Goal: Use online tool/utility: Use online tool/utility

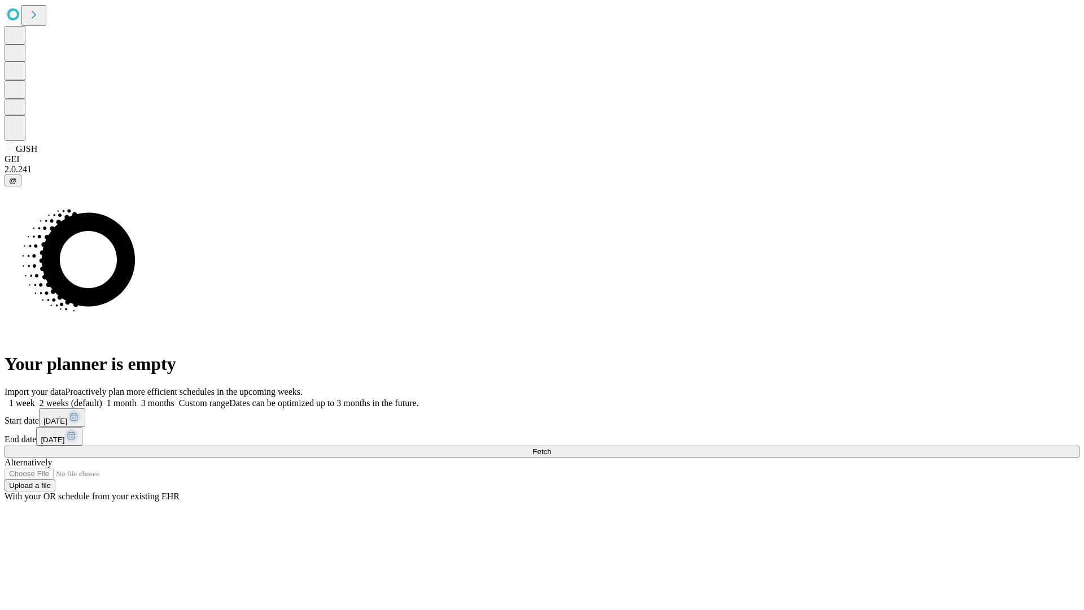
click at [551, 447] on span "Fetch" at bounding box center [541, 451] width 19 height 8
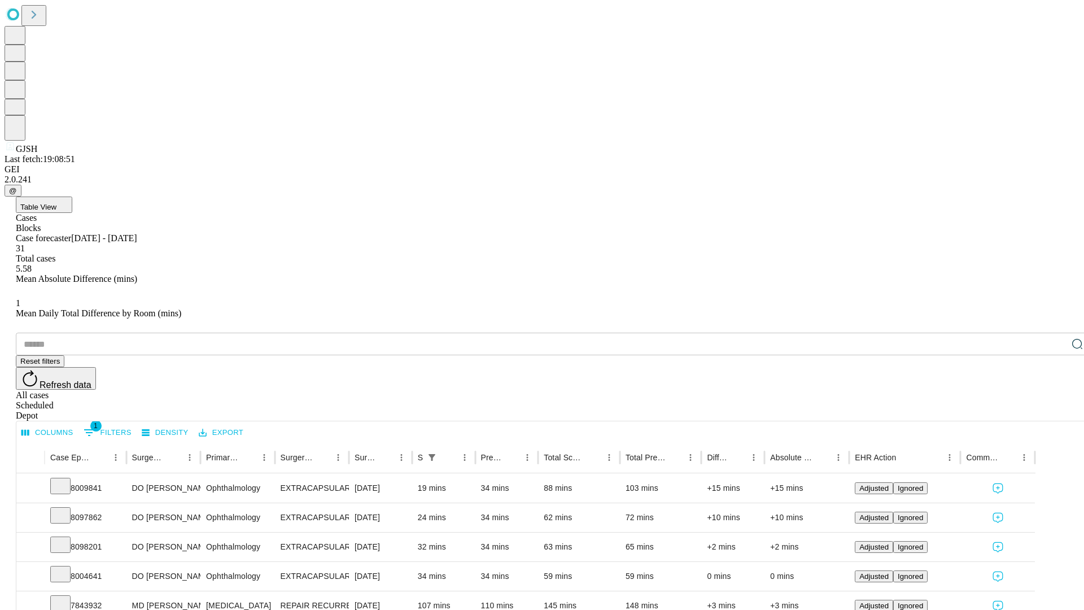
click at [56, 203] on span "Table View" at bounding box center [38, 207] width 36 height 8
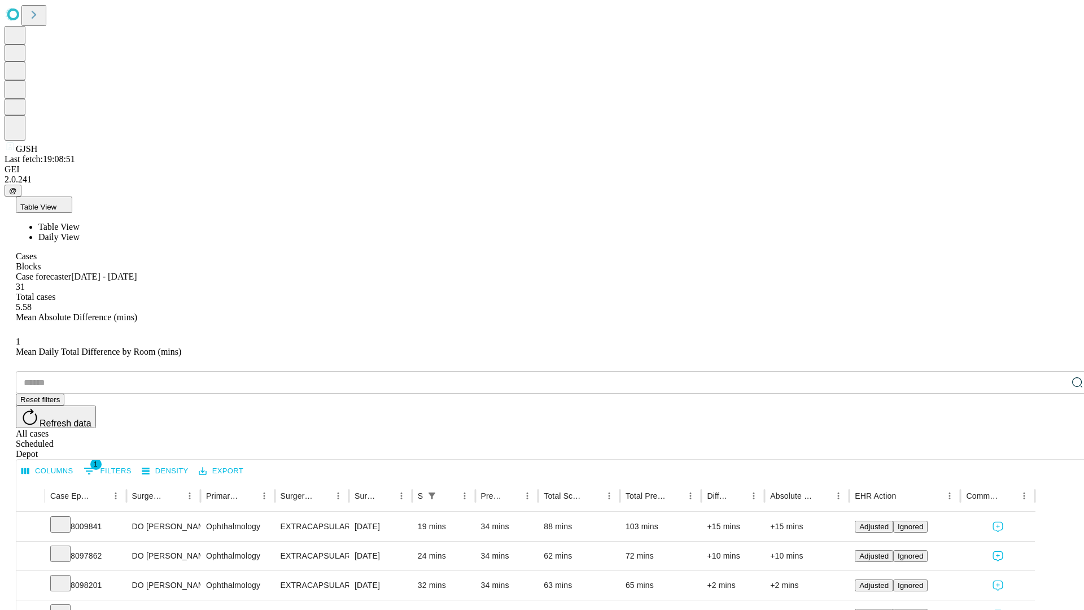
click at [80, 232] on span "Daily View" at bounding box center [58, 237] width 41 height 10
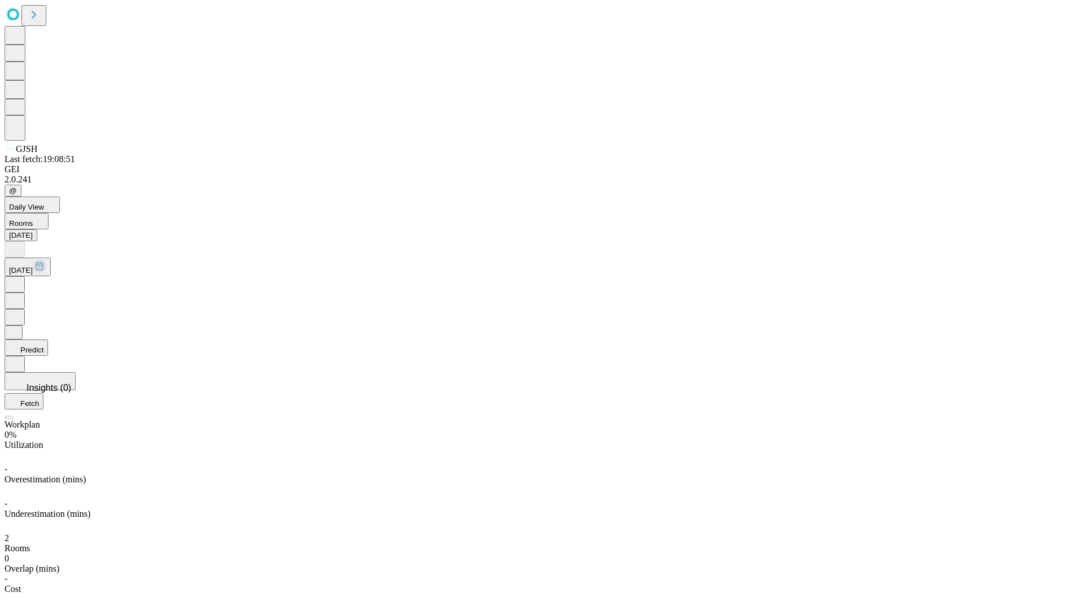
click at [48, 339] on button "Predict" at bounding box center [26, 347] width 43 height 16
